Goal: Register for event/course

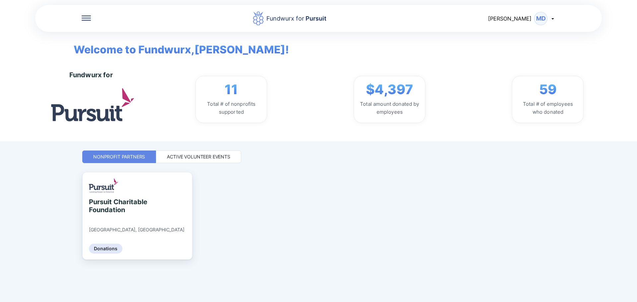
click at [193, 159] on div "Active Volunteer Events" at bounding box center [198, 157] width 63 height 7
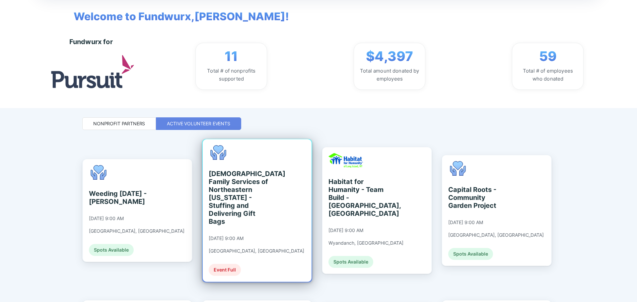
scroll to position [32, 0]
click at [250, 209] on div "[DEMOGRAPHIC_DATA] Family Services of Northeastern [US_STATE] - Stuffing and De…" at bounding box center [239, 198] width 61 height 56
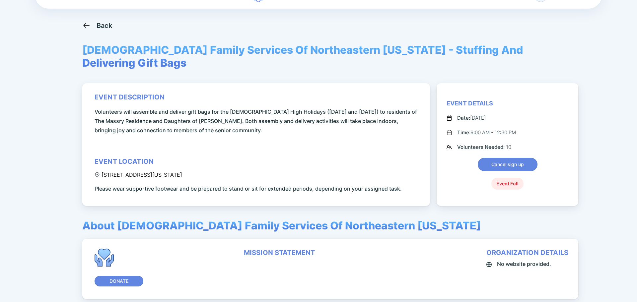
scroll to position [33, 0]
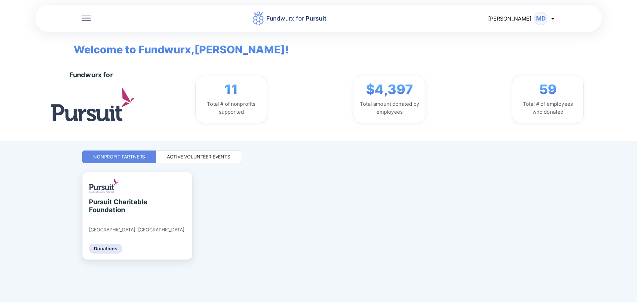
click at [213, 154] on div "Active Volunteer Events" at bounding box center [198, 157] width 63 height 7
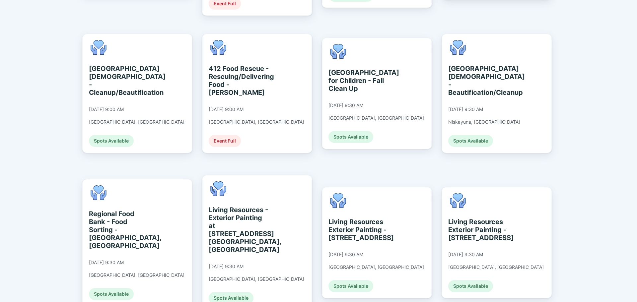
scroll to position [298, 0]
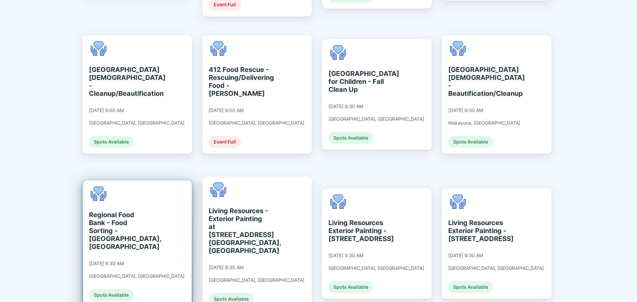
click at [140, 216] on div "Regional Food Bank - Food Sorting - [GEOGRAPHIC_DATA], [GEOGRAPHIC_DATA]" at bounding box center [119, 231] width 61 height 40
